Goal: Task Accomplishment & Management: Manage account settings

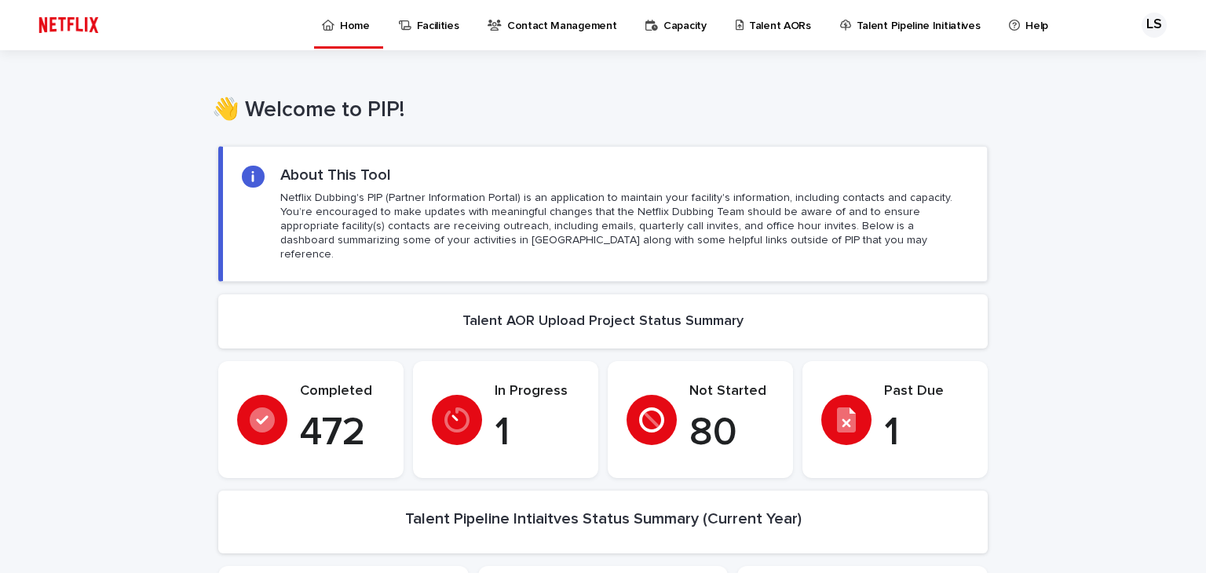
drag, startPoint x: 950, startPoint y: 451, endPoint x: 950, endPoint y: 441, distance: 10.2
click at [950, 451] on section "Past Due 1" at bounding box center [895, 419] width 185 height 117
click at [774, 22] on p "Talent AORs" at bounding box center [780, 16] width 62 height 33
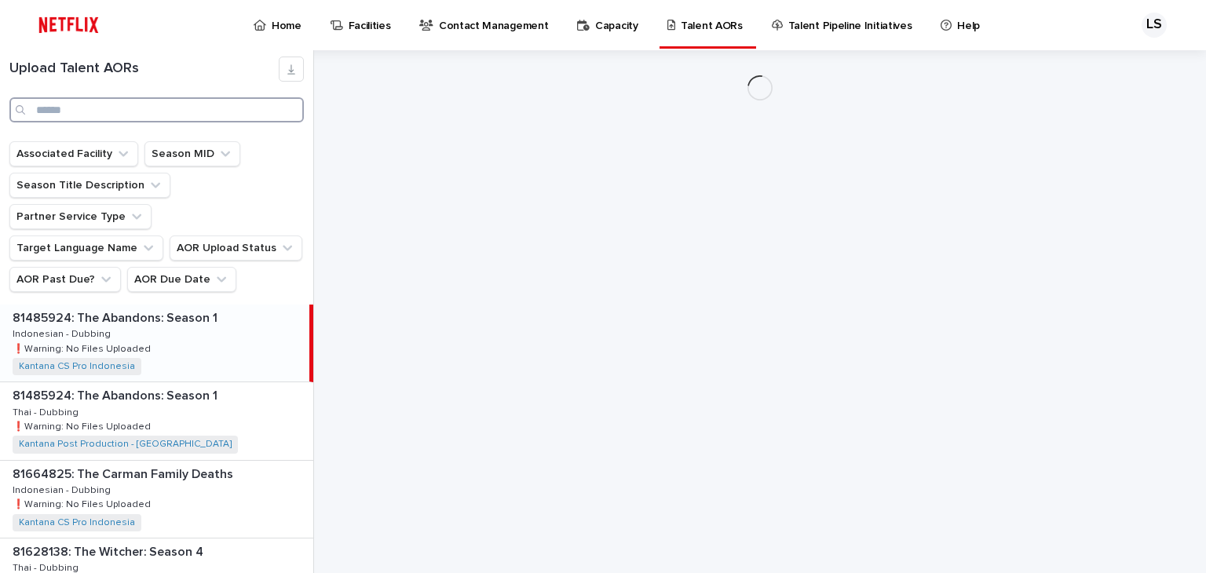
click at [135, 113] on input "Search" at bounding box center [156, 109] width 295 height 25
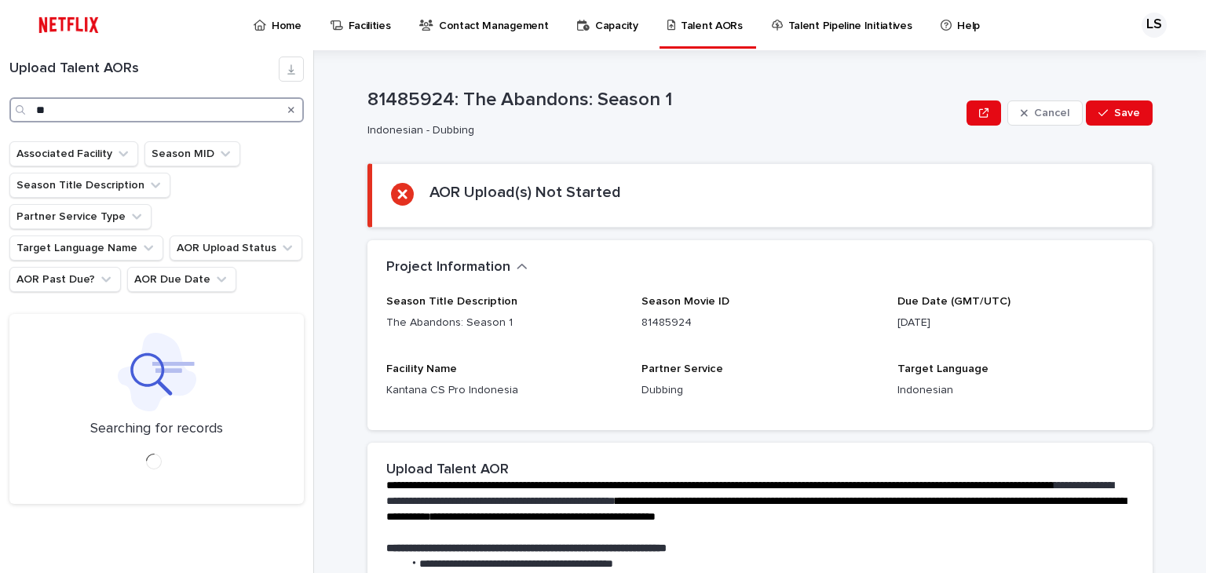
type input "*"
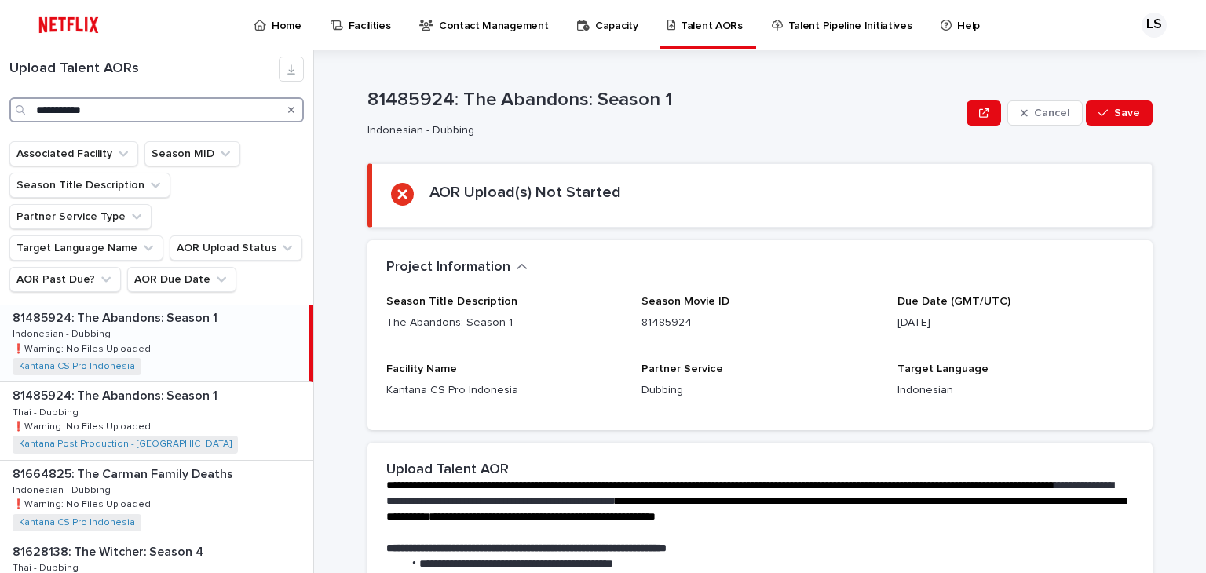
type input "**********"
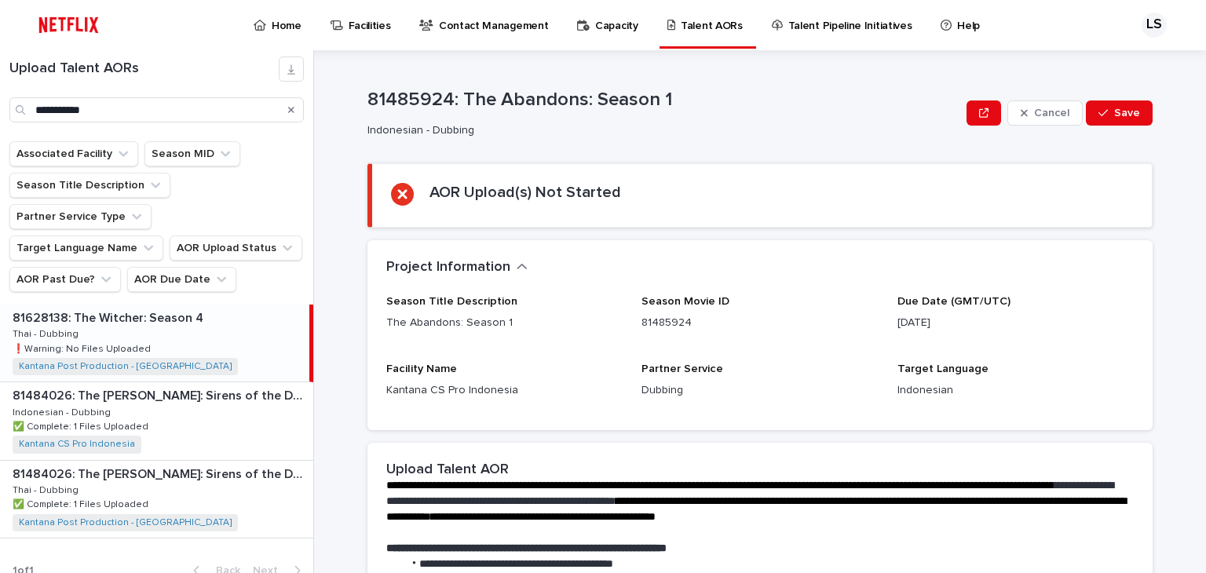
click at [198, 321] on div "81628138: The [PERSON_NAME]: Season 4 81628138: The [PERSON_NAME]: Season 4 Tha…" at bounding box center [154, 343] width 309 height 77
click at [181, 308] on p "81628138: The Witcher: Season 4" at bounding box center [110, 317] width 194 height 18
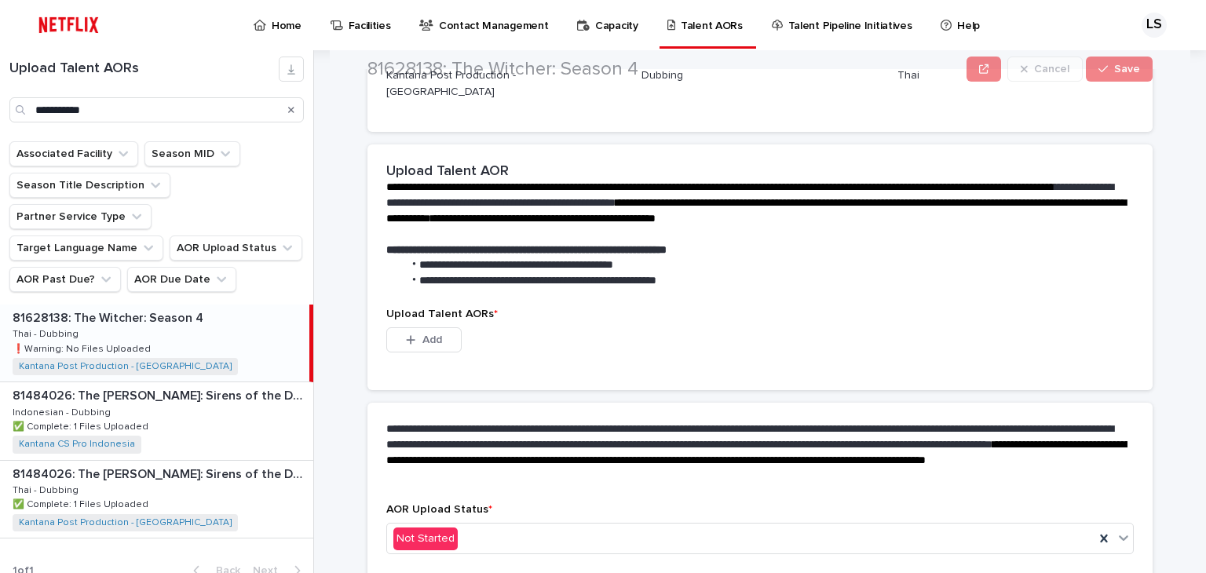
scroll to position [393, 0]
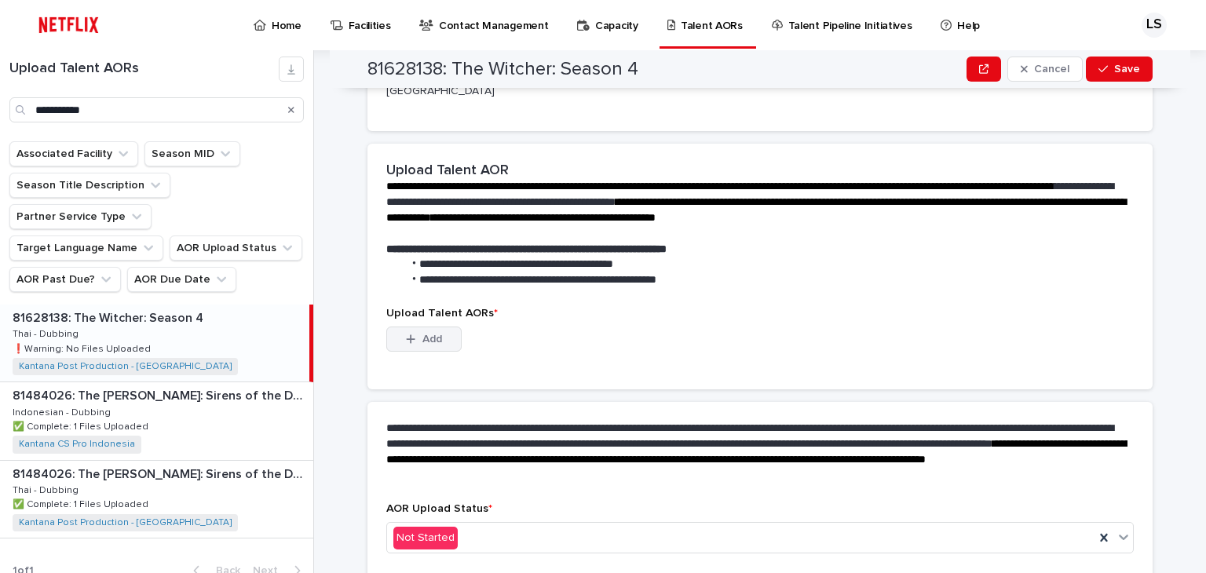
click at [412, 327] on button "Add" at bounding box center [423, 339] width 75 height 25
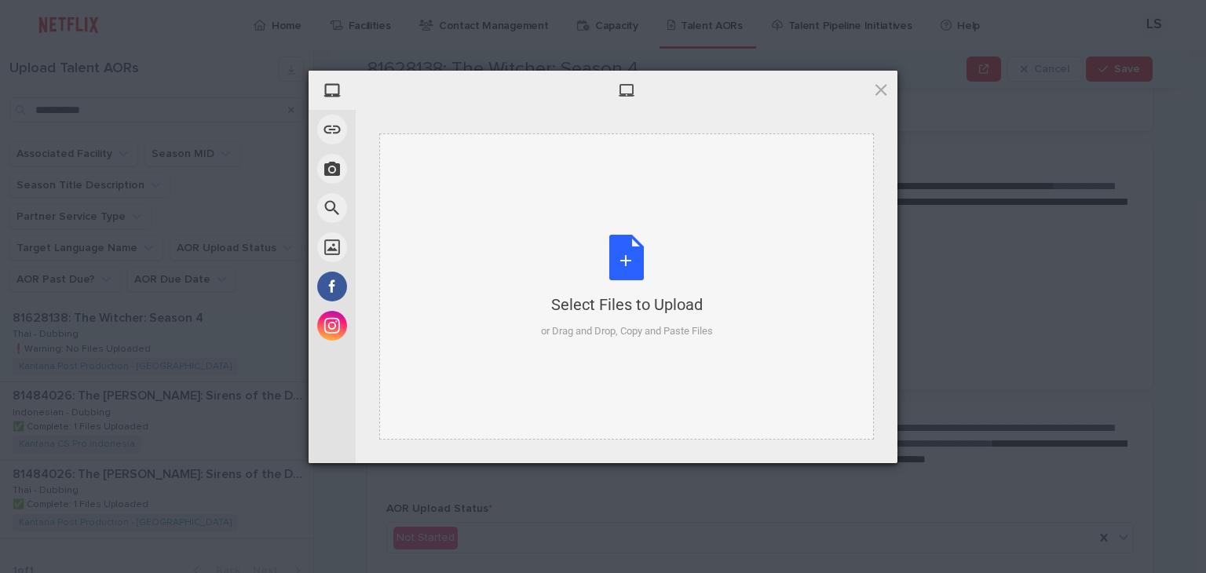
click at [622, 243] on div "Select Files to Upload or Drag and Drop, Copy and Paste Files" at bounding box center [627, 287] width 172 height 104
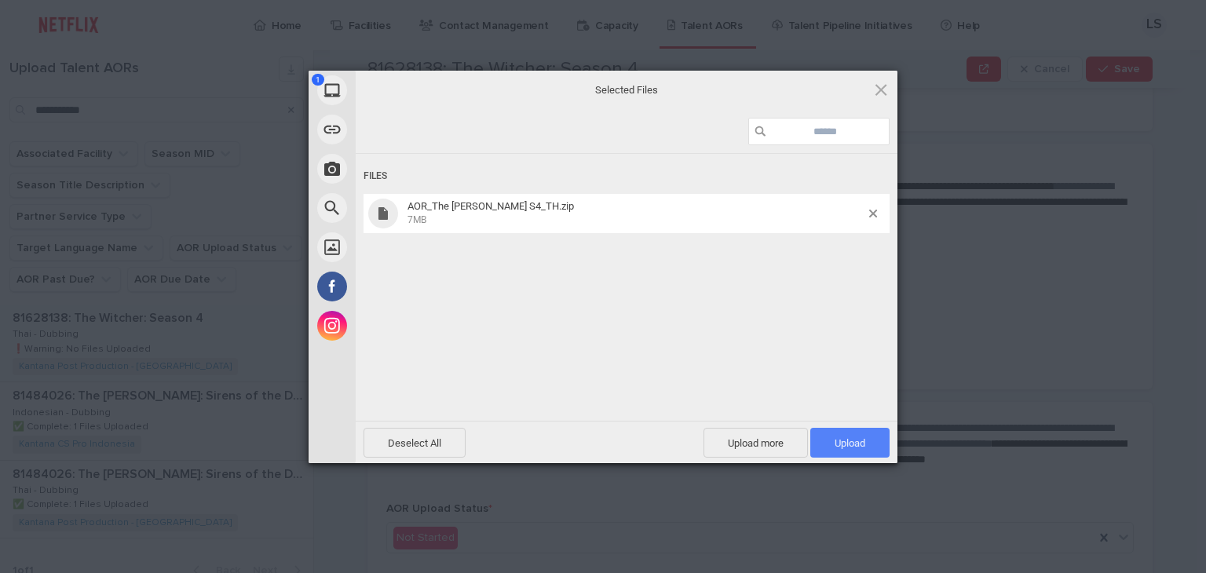
click at [859, 447] on span "Upload 1" at bounding box center [850, 443] width 31 height 12
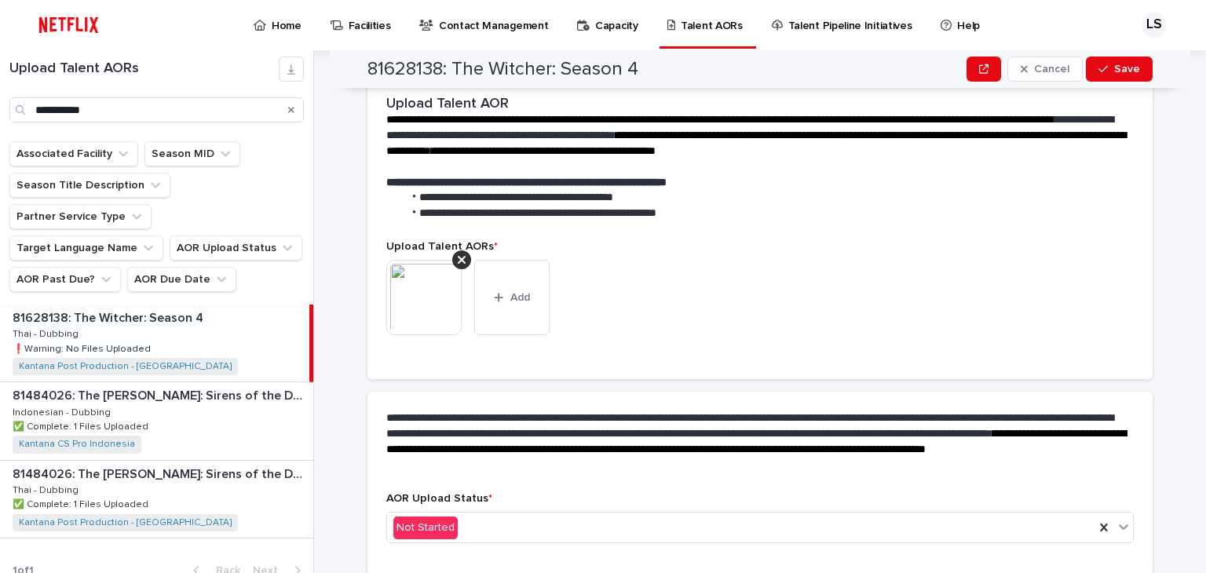
click at [1155, 222] on div "**********" at bounding box center [769, 311] width 873 height 523
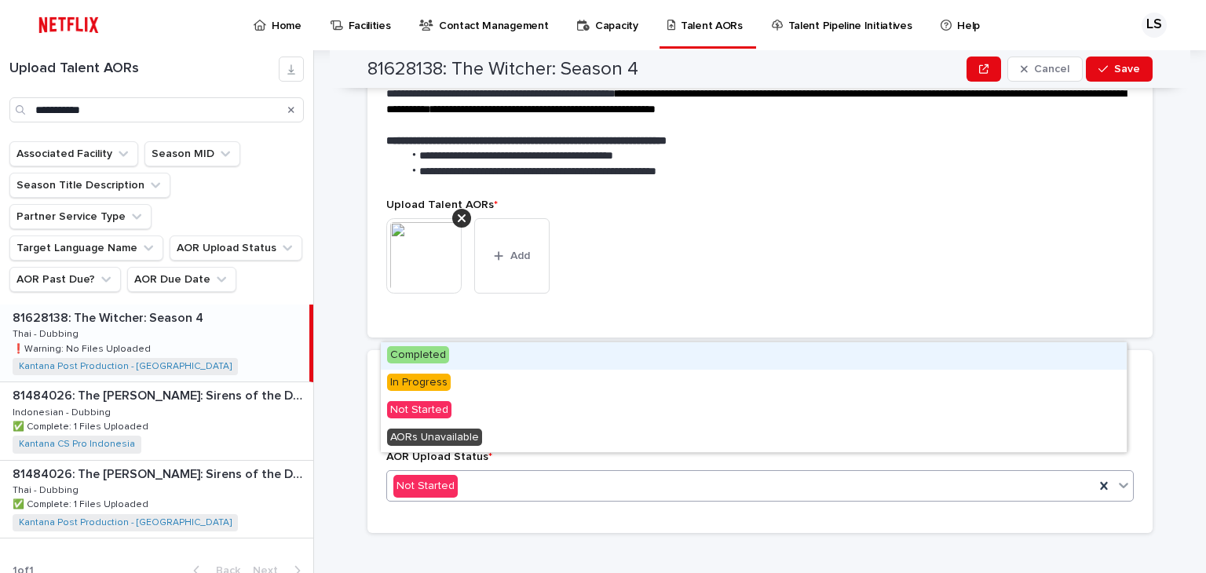
click at [545, 475] on div "Not Started" at bounding box center [741, 487] width 708 height 26
click at [477, 362] on div "Completed" at bounding box center [754, 355] width 746 height 27
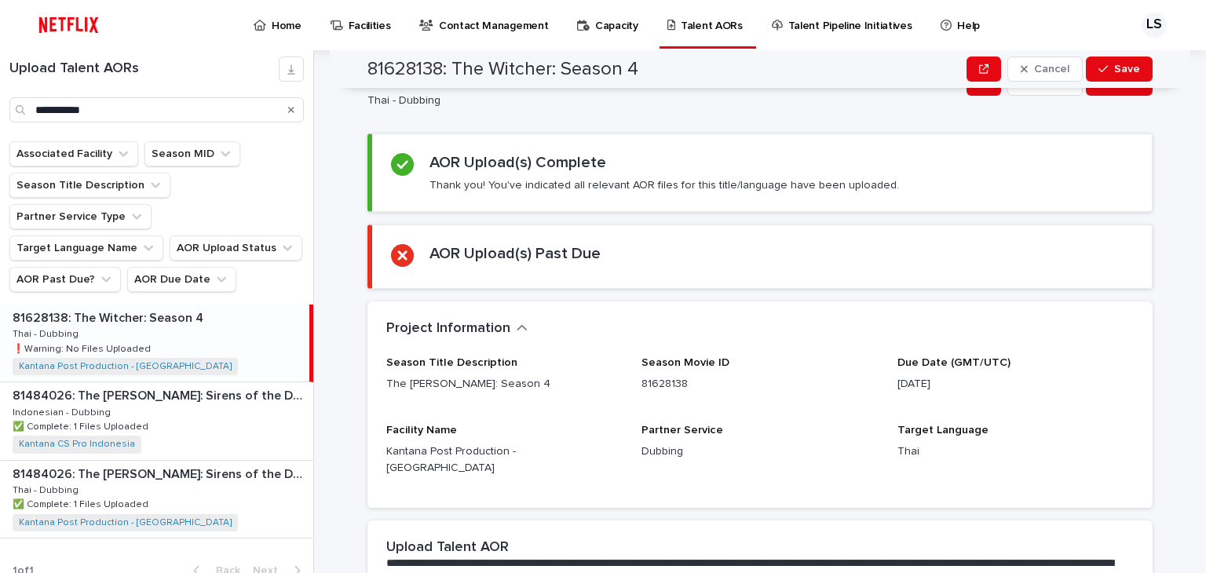
scroll to position [0, 0]
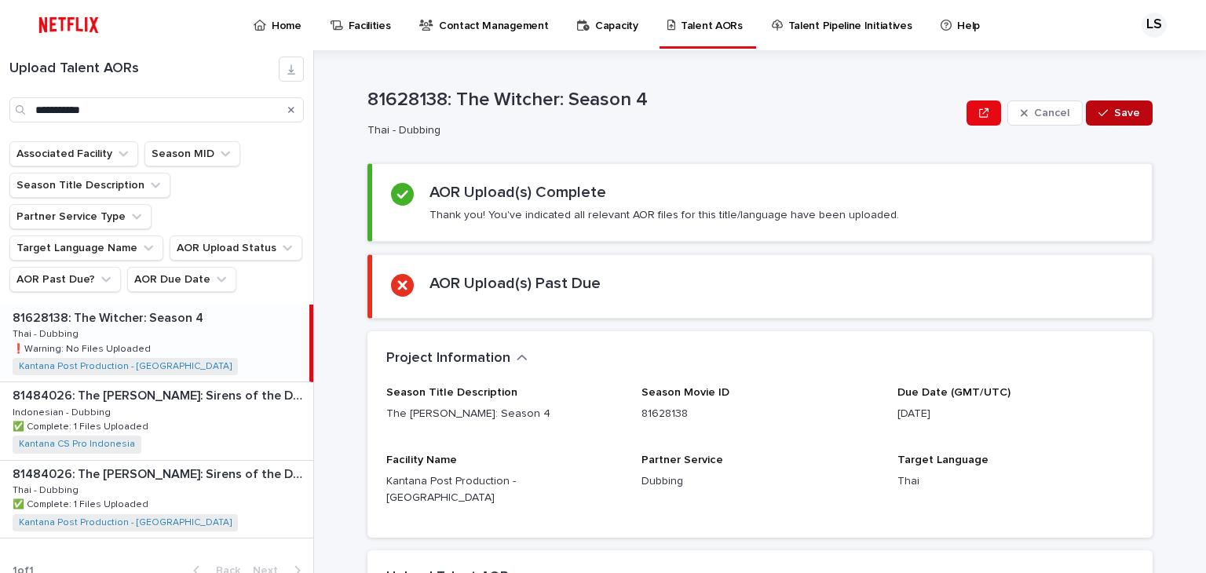
click at [1125, 101] on button "Save" at bounding box center [1119, 113] width 67 height 25
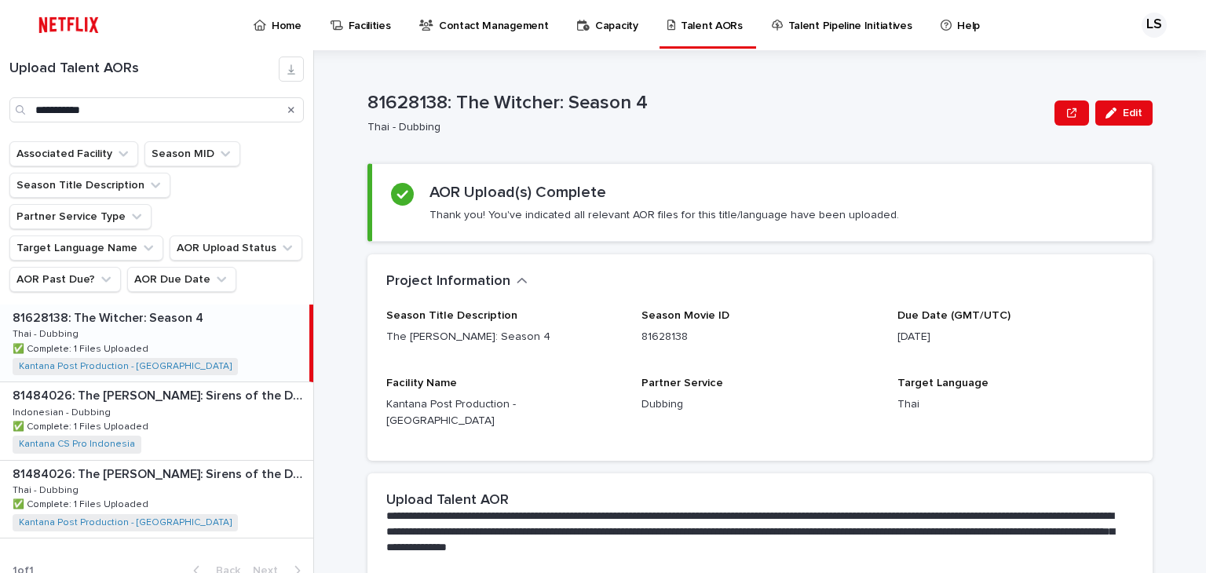
click at [302, 29] on div "Home" at bounding box center [280, 16] width 57 height 33
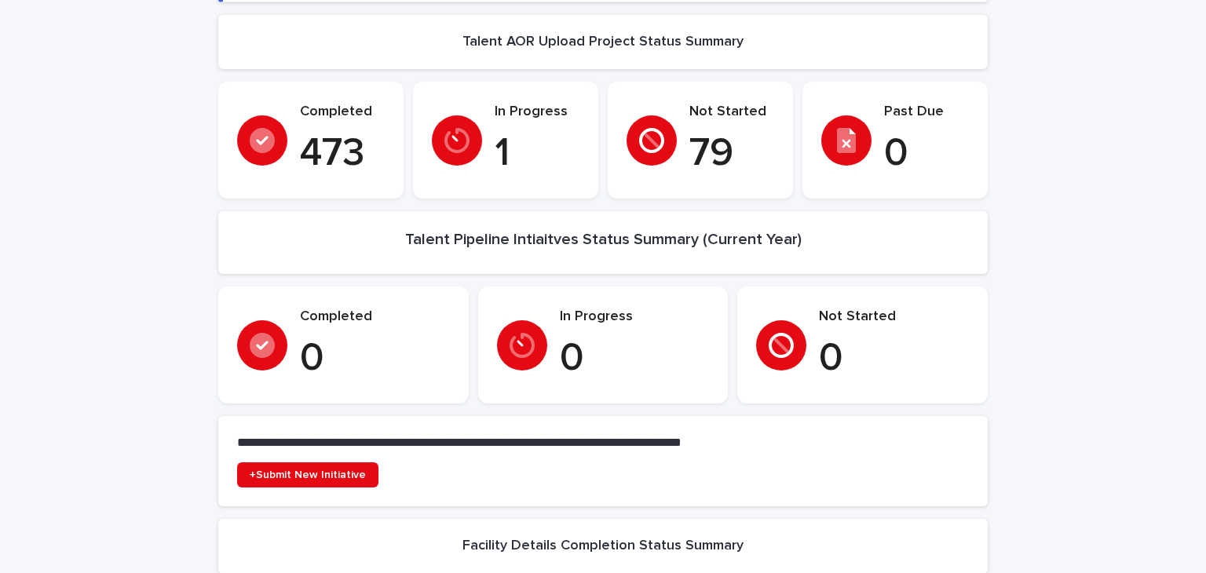
scroll to position [393, 0]
